Goal: Task Accomplishment & Management: Use online tool/utility

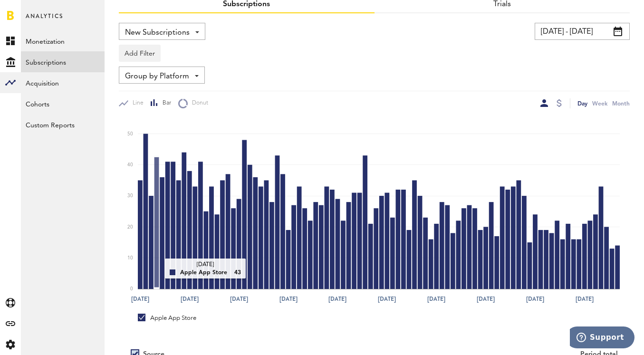
scroll to position [50, 0]
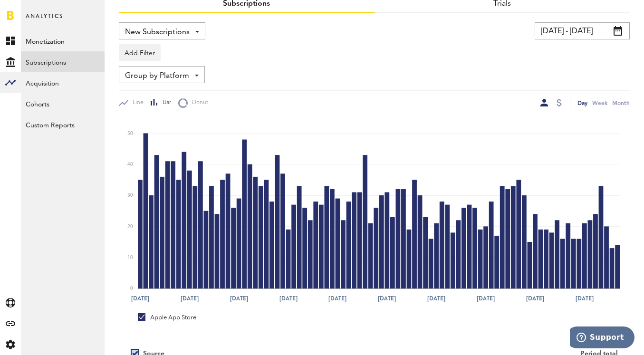
click at [139, 316] on link "Apple App Store" at bounding box center [167, 317] width 58 height 9
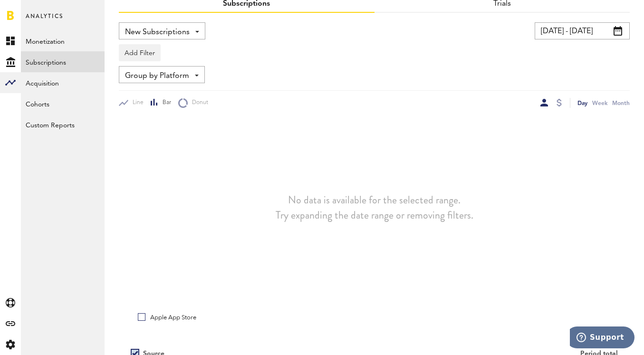
click at [139, 316] on link "Apple App Store" at bounding box center [167, 317] width 58 height 9
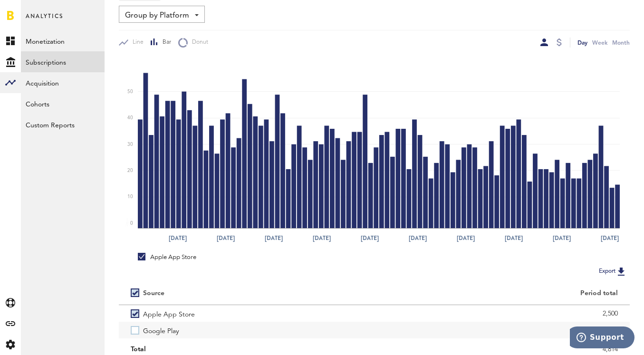
scroll to position [127, 0]
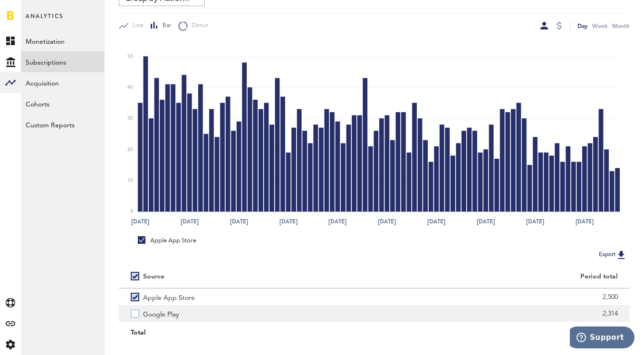
click at [134, 315] on label "Google Play" at bounding box center [247, 313] width 232 height 17
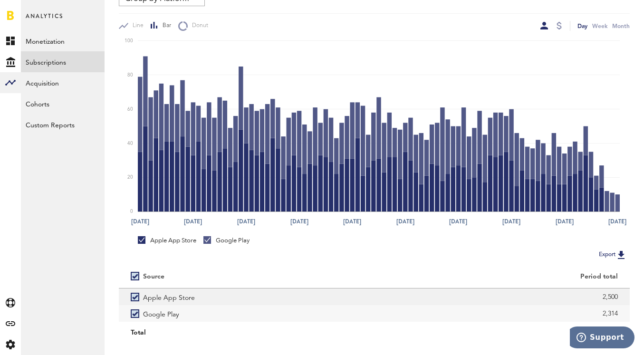
click at [134, 299] on label "Apple App Store" at bounding box center [247, 297] width 232 height 17
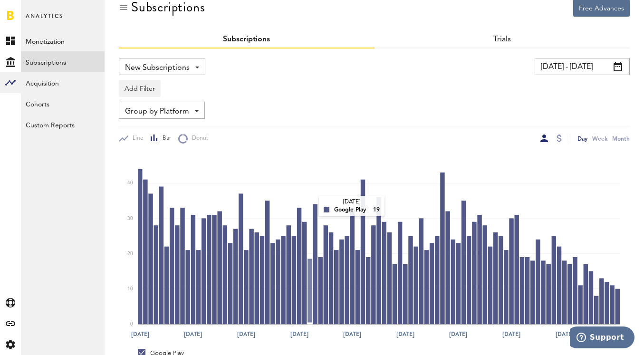
scroll to position [0, 0]
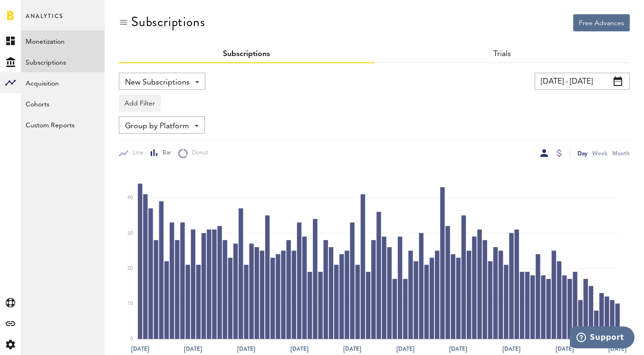
click at [51, 41] on link "Monetization" at bounding box center [63, 40] width 84 height 21
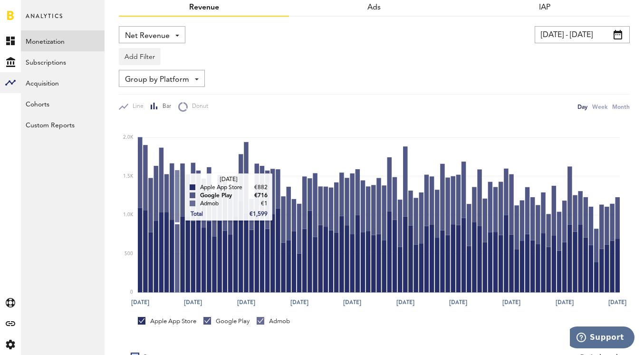
scroll to position [130, 0]
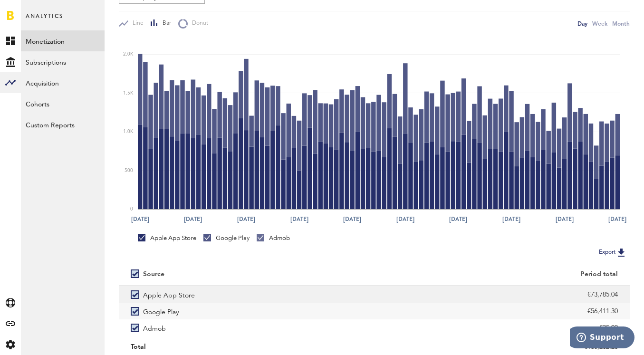
click at [134, 290] on label "Apple App Store" at bounding box center [247, 294] width 232 height 17
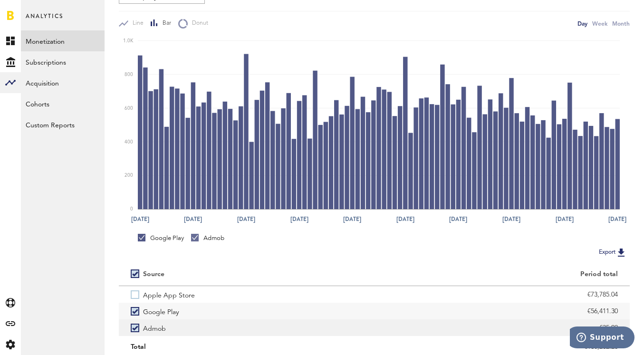
click at [135, 327] on label "Admob" at bounding box center [247, 327] width 232 height 17
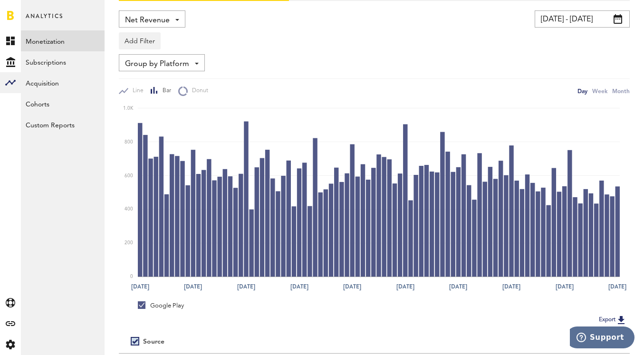
scroll to position [61, 0]
